Goal: Register for event/course

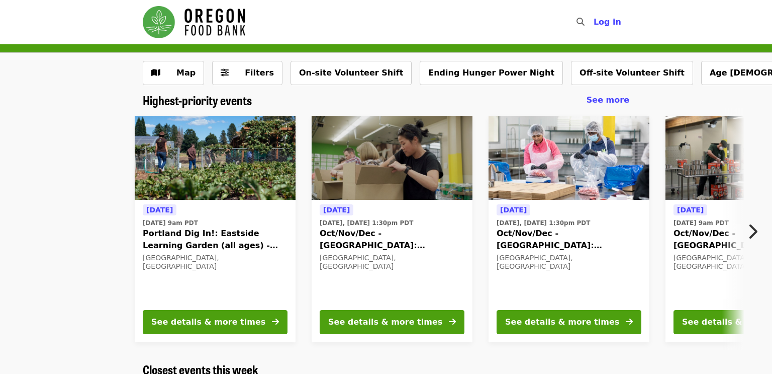
click at [750, 225] on icon "chevron-right icon" at bounding box center [753, 231] width 10 height 19
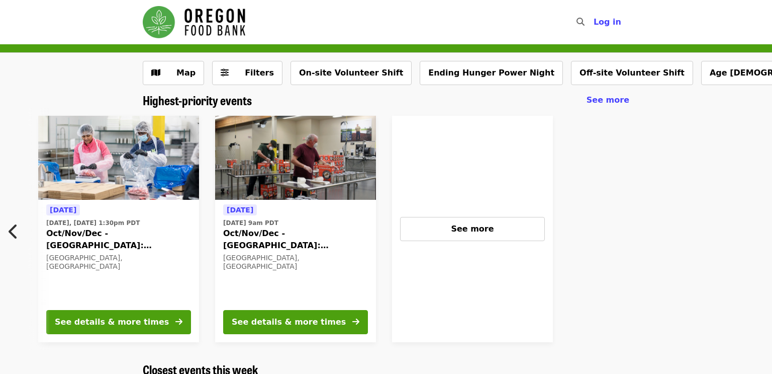
scroll to position [0, 451]
click at [465, 286] on div "See more" at bounding box center [472, 229] width 161 height 226
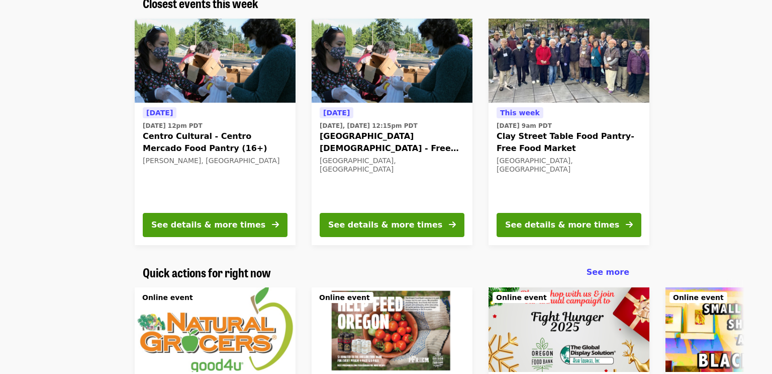
scroll to position [0, 0]
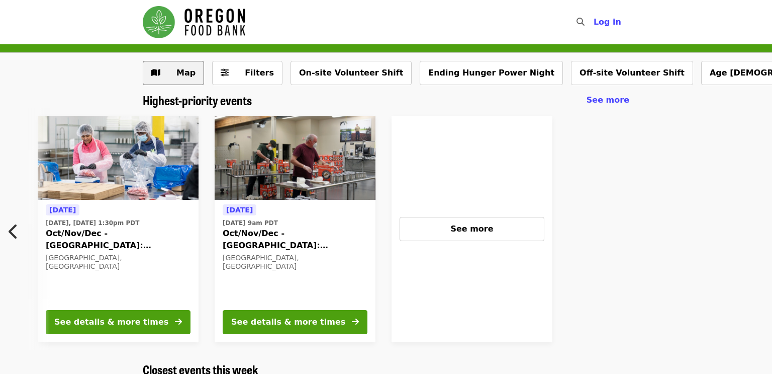
click at [162, 68] on button "Map" at bounding box center [173, 73] width 61 height 24
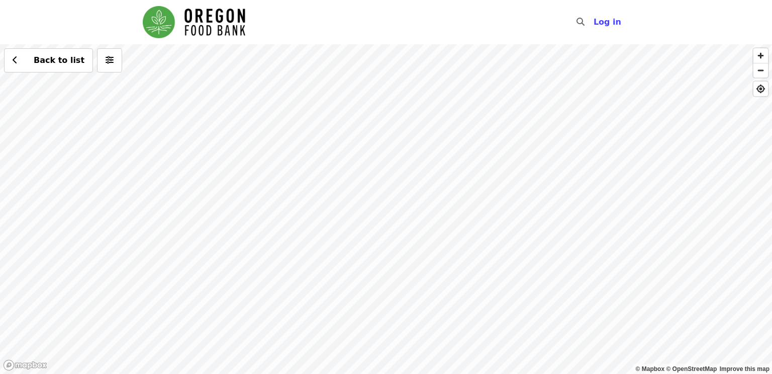
click at [175, 162] on div "Back to list" at bounding box center [386, 208] width 772 height 329
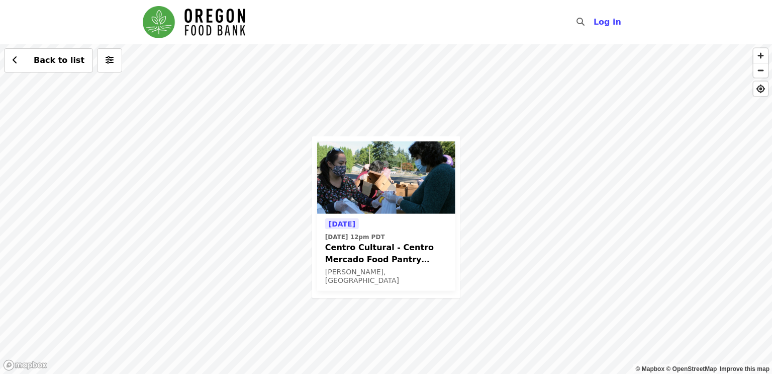
click at [525, 121] on div "Tomorrow Tue, Oct 14 @ 12pm PDT Centro Cultural - Centro Mercado Food Pantry (1…" at bounding box center [386, 208] width 772 height 329
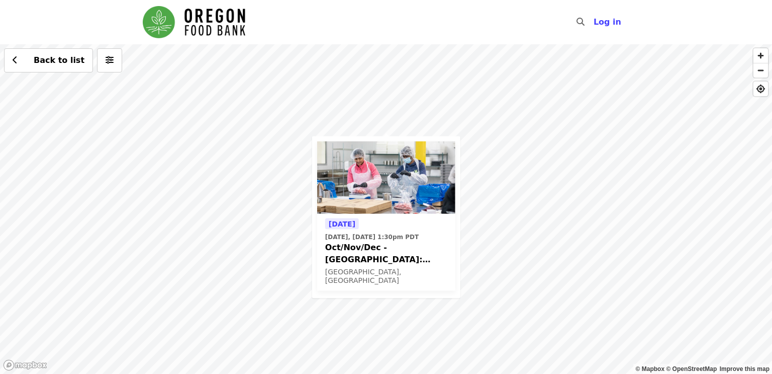
click at [515, 219] on div "Today Today, Oct 13 @ 1:30pm PDT Oct/Nov/Dec - Beaverton: Repack/Sort (age 10+)…" at bounding box center [386, 208] width 772 height 329
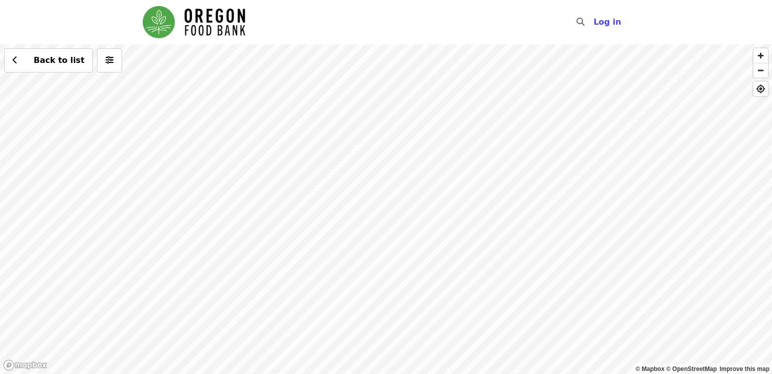
click at [420, 184] on div "Back to list" at bounding box center [386, 208] width 772 height 329
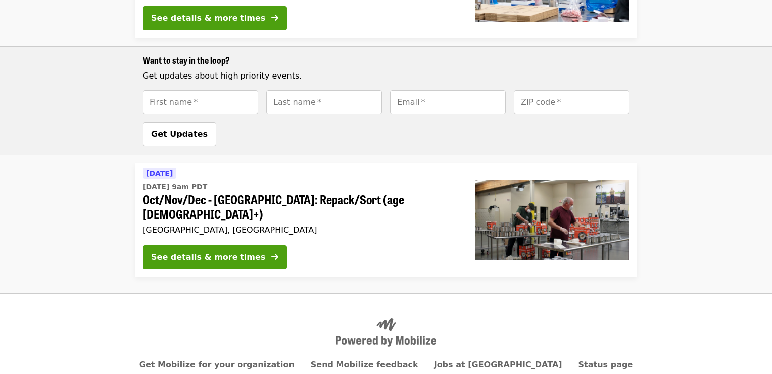
scroll to position [436, 0]
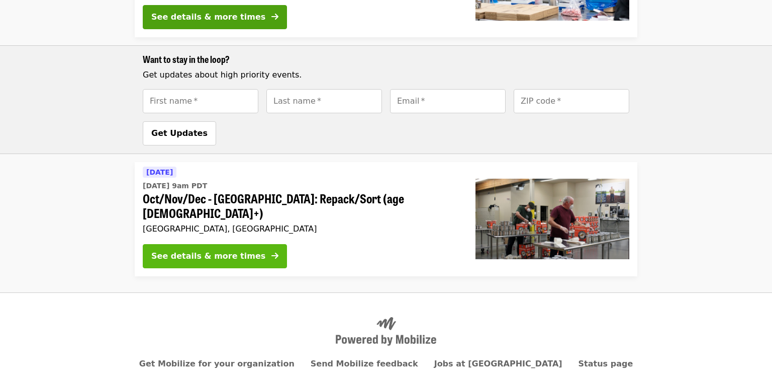
click at [245, 244] on button "See details & more times" at bounding box center [215, 256] width 144 height 24
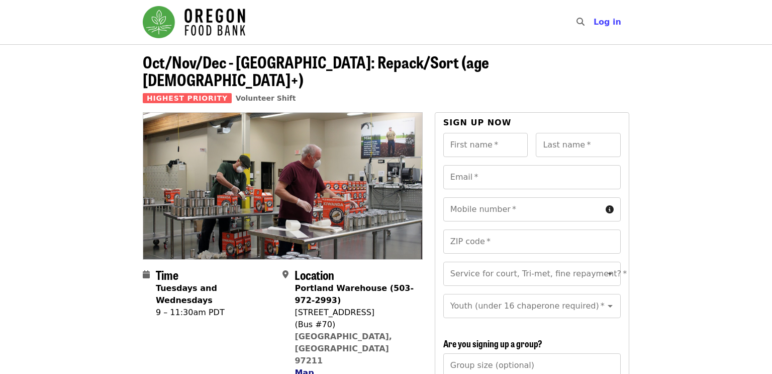
click at [301, 368] on span "Map" at bounding box center [304, 373] width 19 height 10
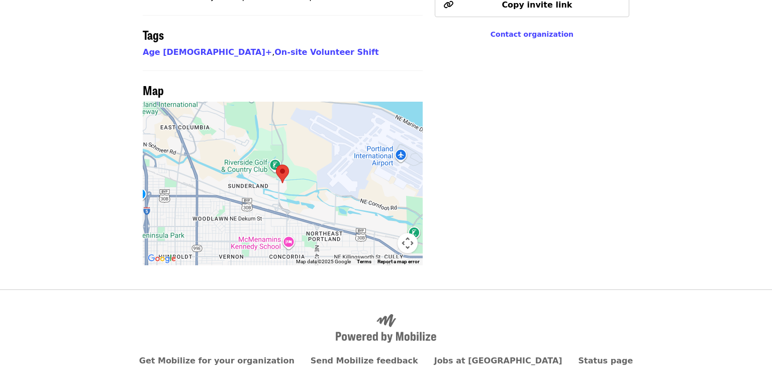
scroll to position [823, 0]
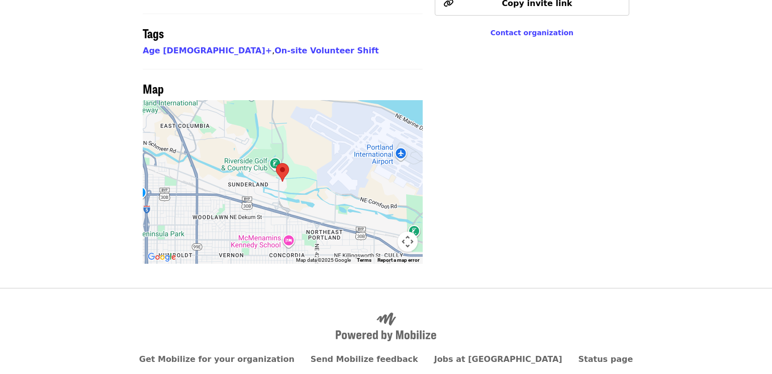
click at [276, 163] on area at bounding box center [276, 163] width 0 height 0
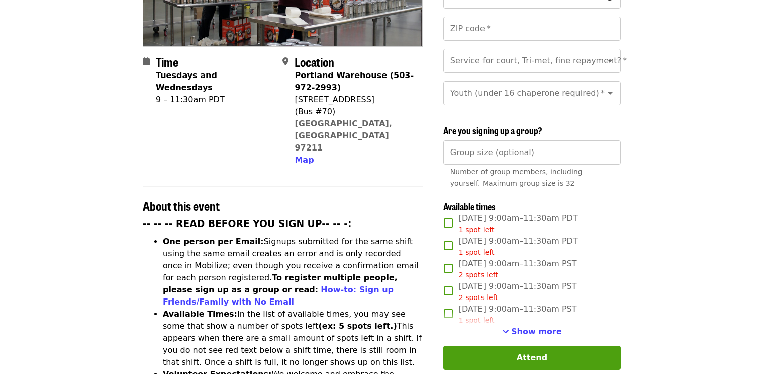
scroll to position [212, 0]
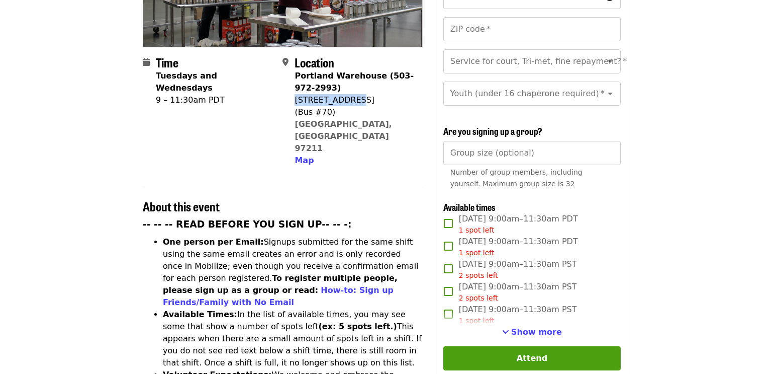
drag, startPoint x: 296, startPoint y: 78, endPoint x: 353, endPoint y: 83, distance: 57.0
click at [353, 94] on div "[STREET_ADDRESS]" at bounding box center [355, 100] width 120 height 12
copy div "[STREET_ADDRESS]"
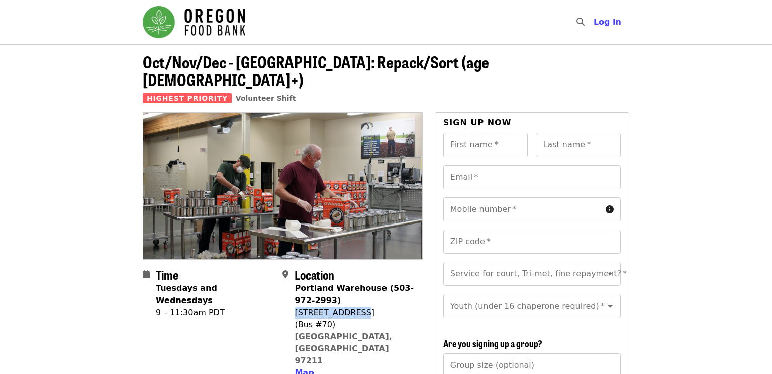
click at [198, 17] on img "Main navigation" at bounding box center [194, 22] width 103 height 32
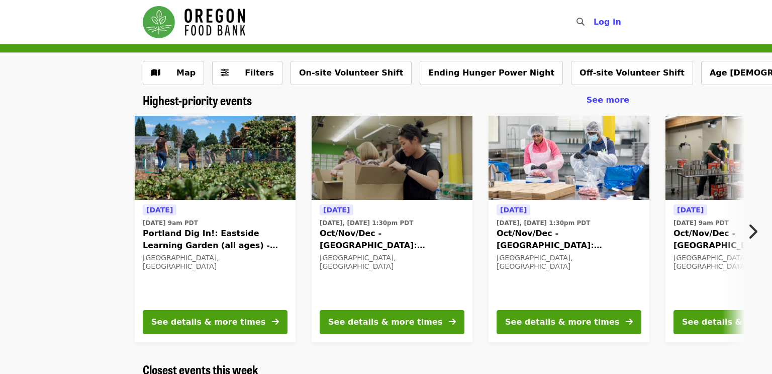
click at [248, 54] on div "Map Filters On-site Volunteer Shift Ending Hunger Power Night Off-site Voluntee…" at bounding box center [386, 73] width 772 height 40
click at [249, 64] on button "Filters" at bounding box center [247, 73] width 70 height 24
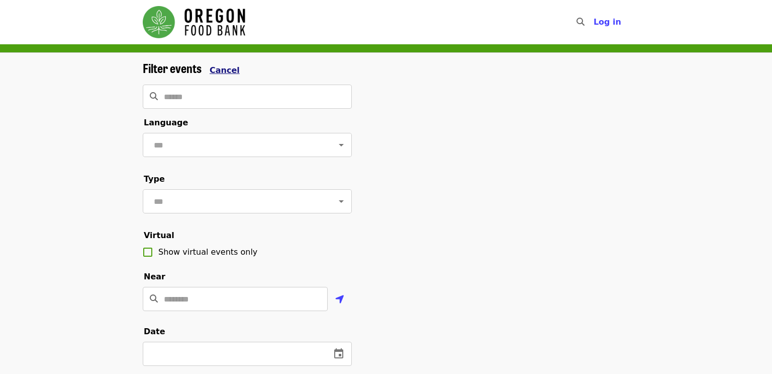
click at [225, 68] on span "Cancel" at bounding box center [225, 70] width 30 height 10
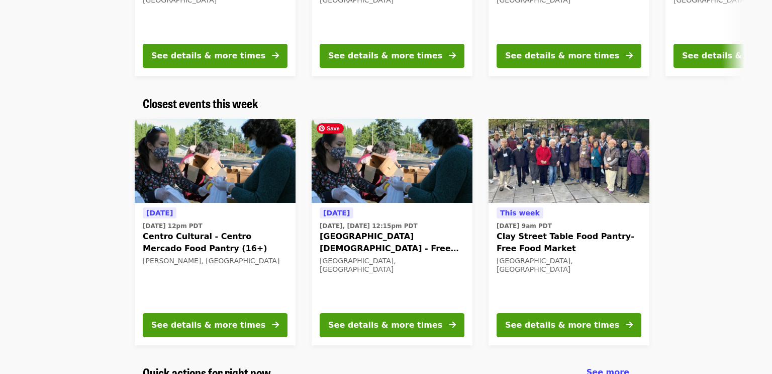
scroll to position [268, 0]
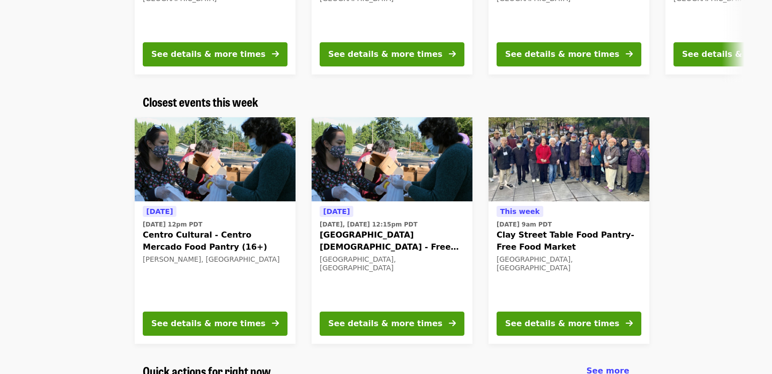
click at [70, 262] on div "[DATE] [DATE] 12pm PDT Centro Cultural - Centro [PERSON_NAME] Food Pantry (16+)…" at bounding box center [382, 230] width 820 height 242
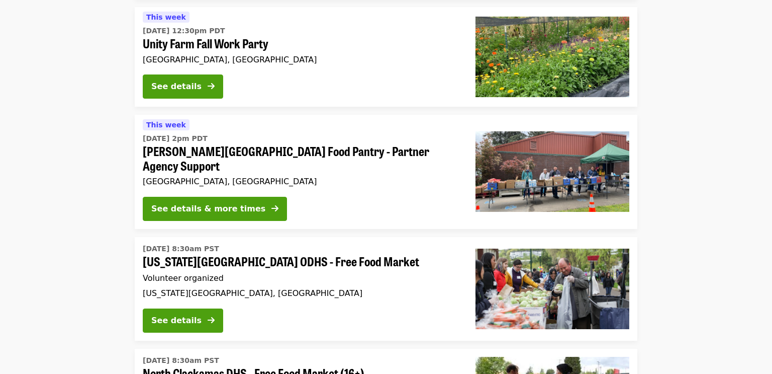
scroll to position [1963, 0]
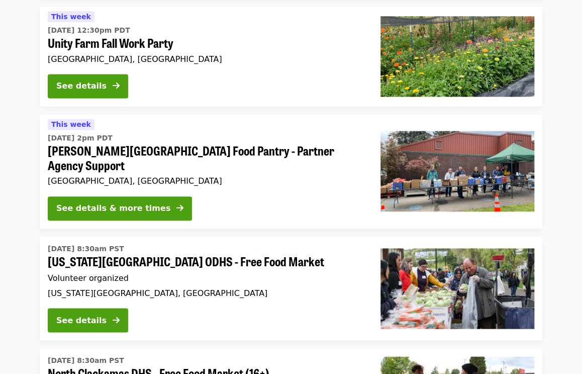
click at [0, 236] on li "[DATE] 8:30am PST [US_STATE][GEOGRAPHIC_DATA] ODHS - Free Food Market Volunteer…" at bounding box center [291, 288] width 582 height 104
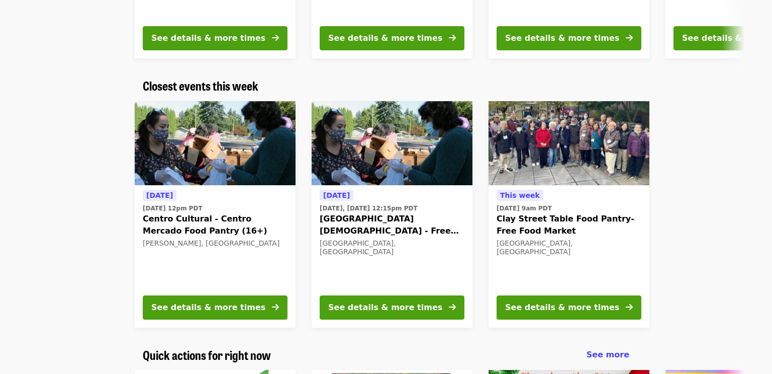
scroll to position [287, 0]
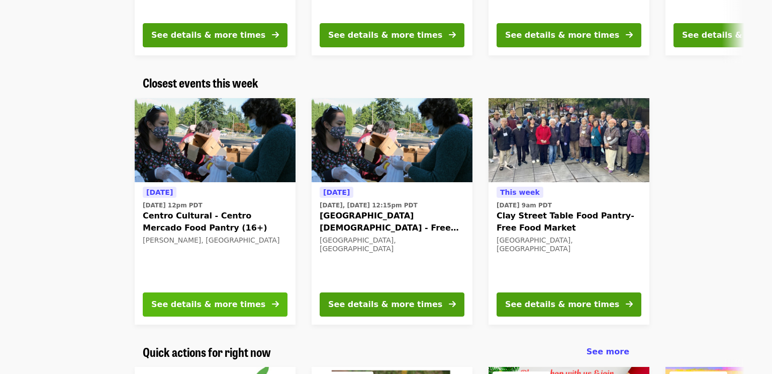
click at [193, 299] on div "See details & more times" at bounding box center [208, 304] width 114 height 12
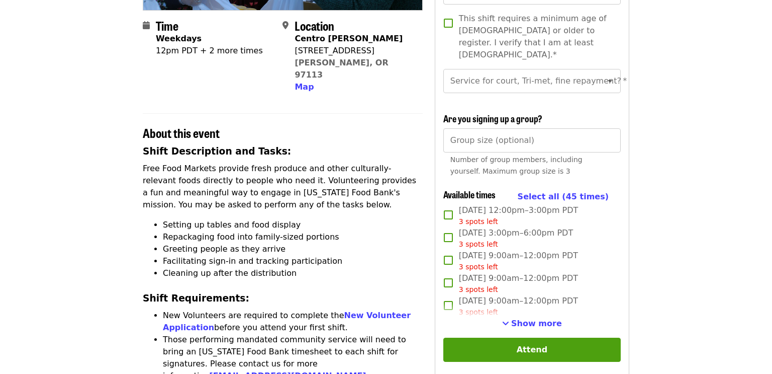
scroll to position [233, 0]
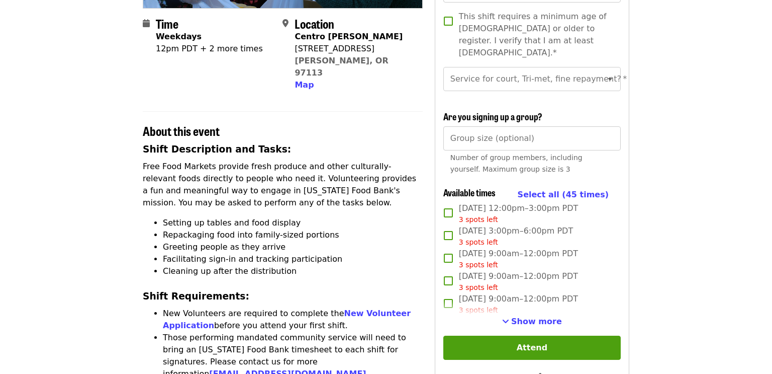
click at [415, 253] on li "Facilitating sign-in and tracking participation" at bounding box center [293, 259] width 260 height 12
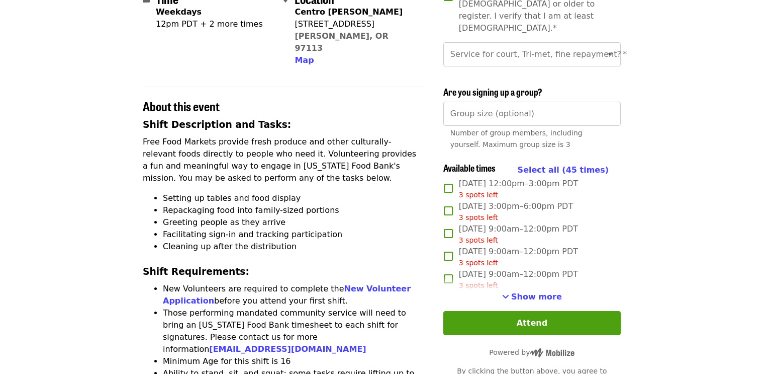
scroll to position [260, 0]
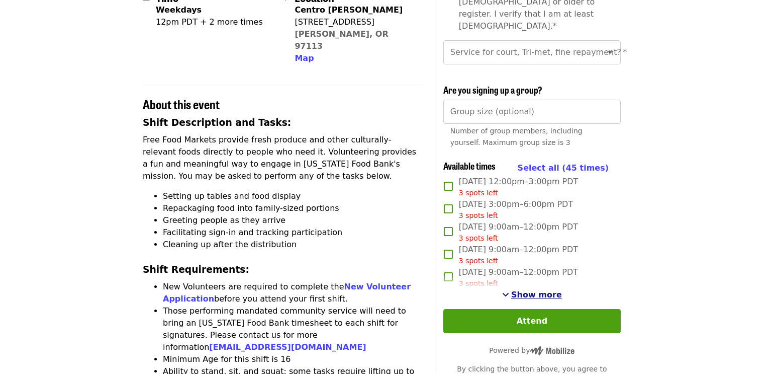
click at [531, 290] on span "Show more" at bounding box center [536, 295] width 51 height 10
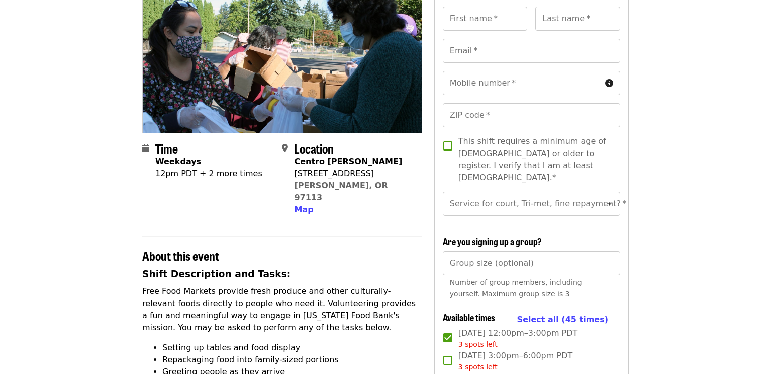
scroll to position [0, 1]
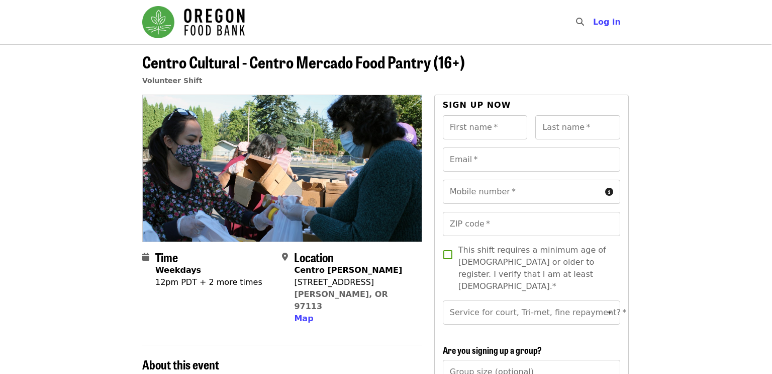
click at [180, 281] on div "12pm PDT + 2 more times" at bounding box center [208, 282] width 107 height 12
click at [475, 135] on input "First name   *" at bounding box center [485, 127] width 85 height 24
type input "******"
type input "*****"
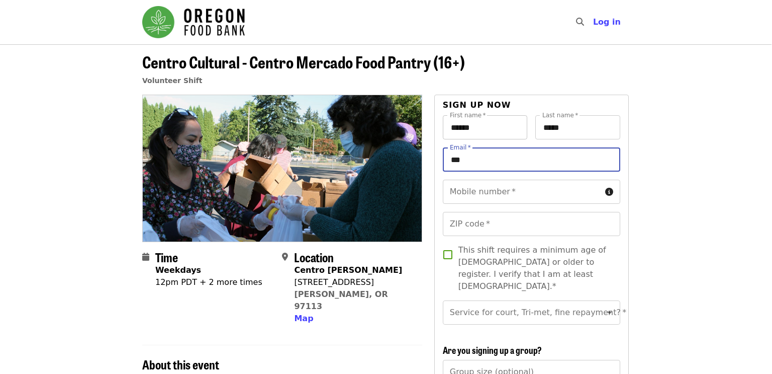
type input "**********"
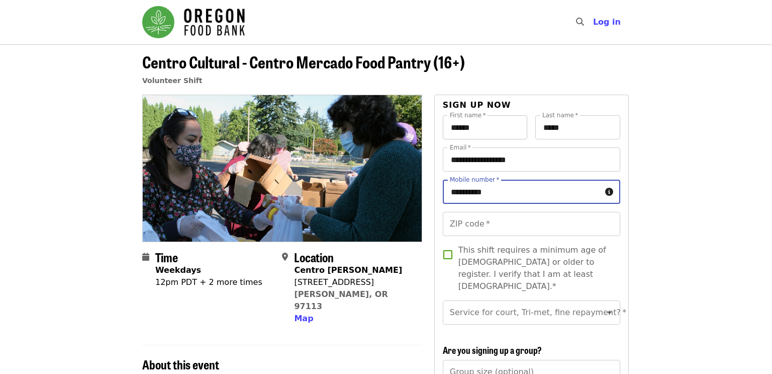
type input "**********"
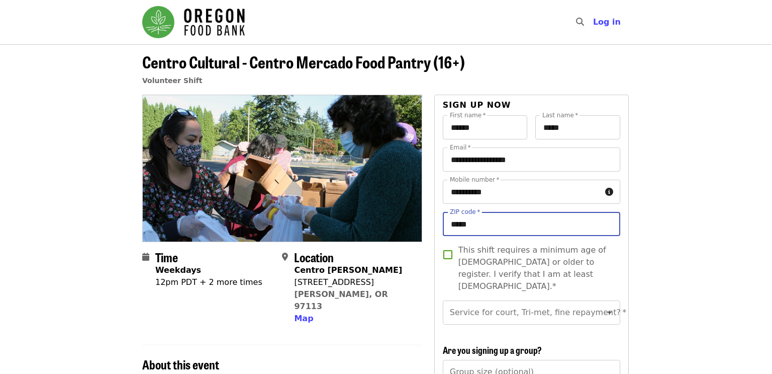
type input "*****"
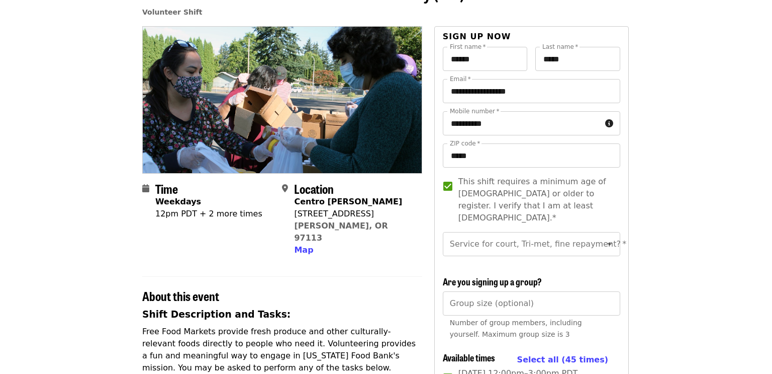
scroll to position [68, 1]
click at [600, 237] on button "Clear" at bounding box center [597, 244] width 14 height 14
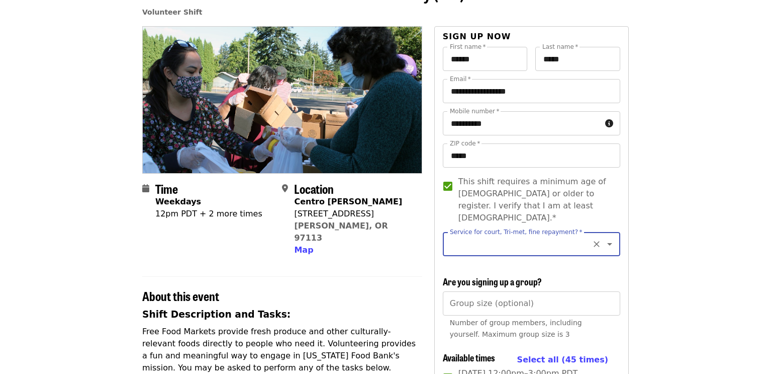
click at [608, 238] on icon "Open" at bounding box center [610, 244] width 12 height 12
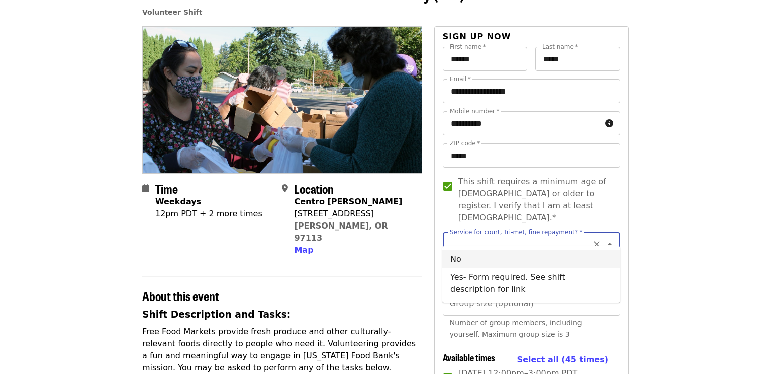
click at [601, 257] on li "No" at bounding box center [532, 259] width 178 height 18
type input "**"
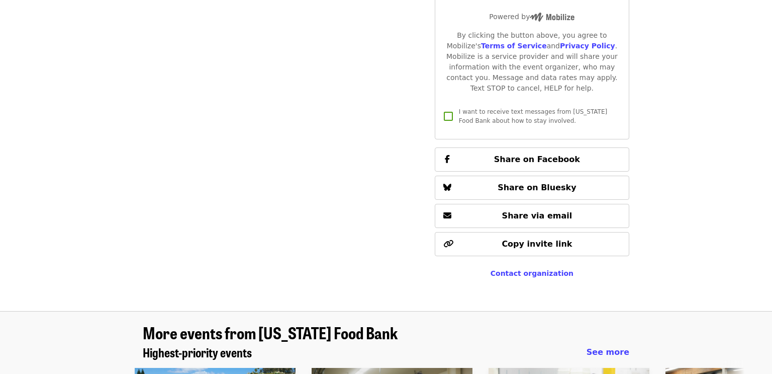
scroll to position [1498, 0]
click at [512, 269] on span "Contact organization" at bounding box center [532, 273] width 83 height 8
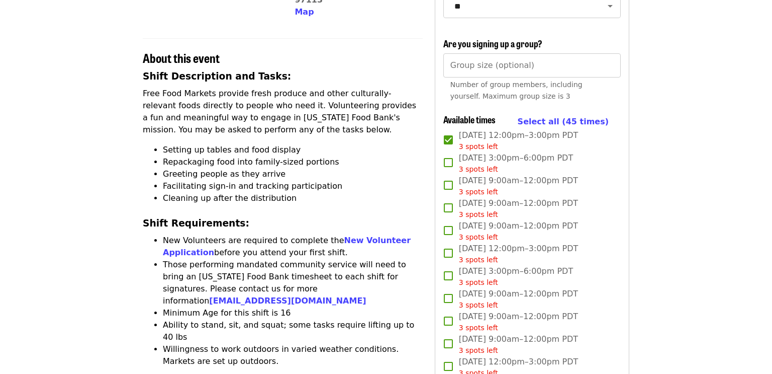
scroll to position [299, 0]
